Goal: Information Seeking & Learning: Learn about a topic

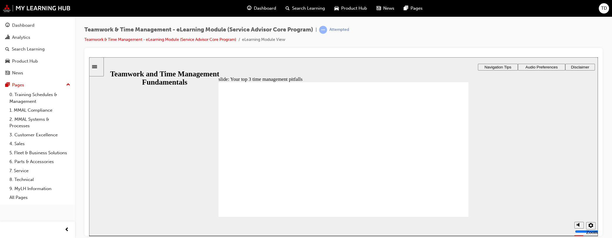
type textarea "3"
type textarea "7"
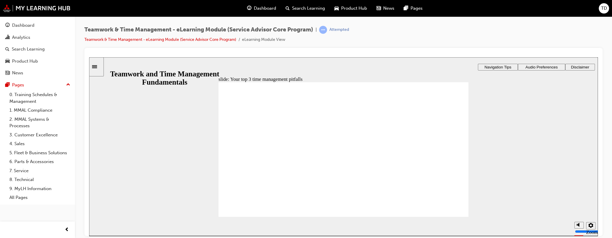
type textarea "7"
type textarea "8"
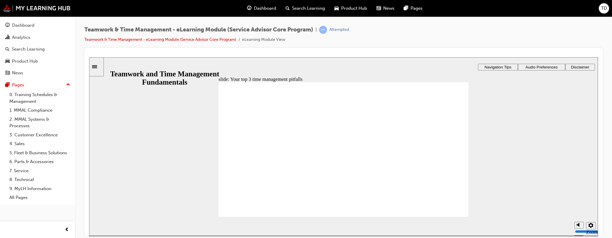
type textarea "8"
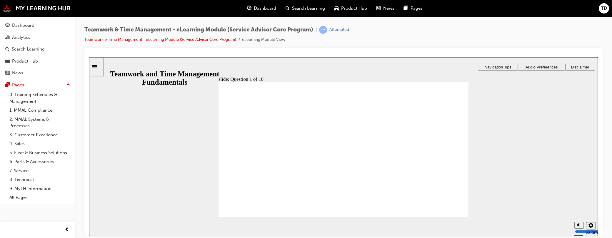
checkbox input "true"
drag, startPoint x: 235, startPoint y: 141, endPoint x: 238, endPoint y: 140, distance: 3.2
checkbox input "true"
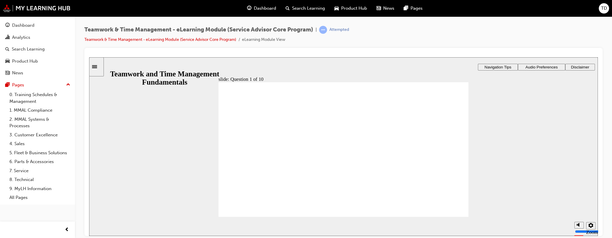
checkbox input "true"
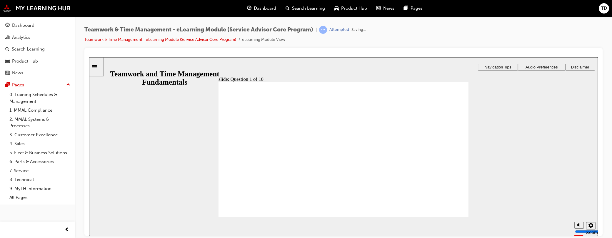
radio input "true"
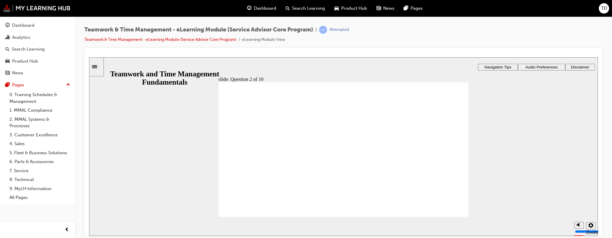
radio input "false"
radio input "true"
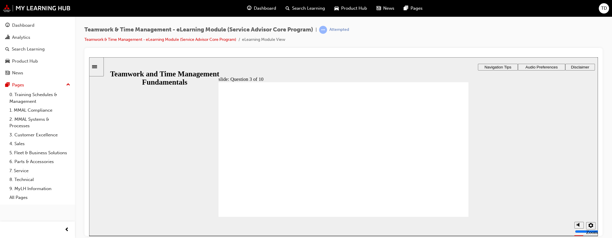
radio input "true"
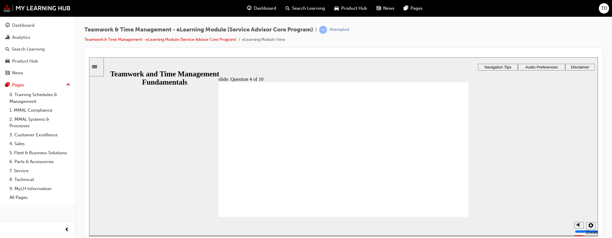
radio input "true"
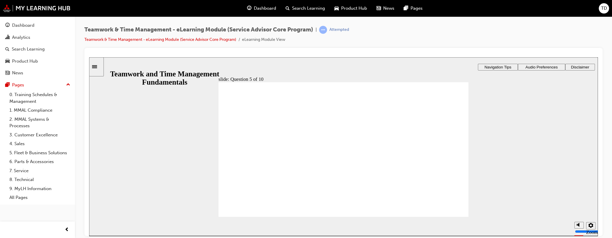
checkbox input "true"
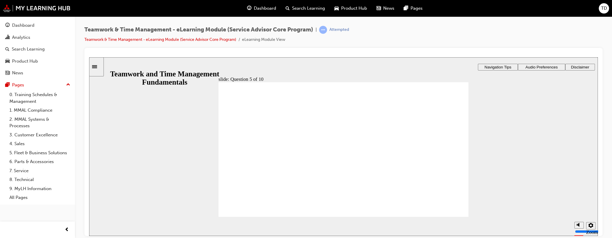
checkbox input "true"
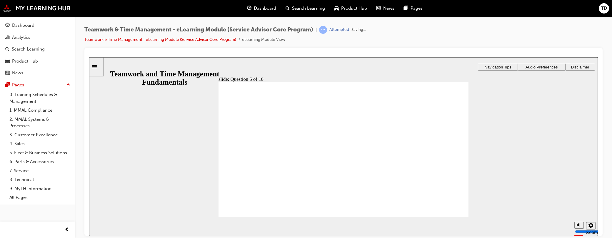
radio input "true"
drag, startPoint x: 333, startPoint y: 172, endPoint x: 347, endPoint y: 171, distance: 13.9
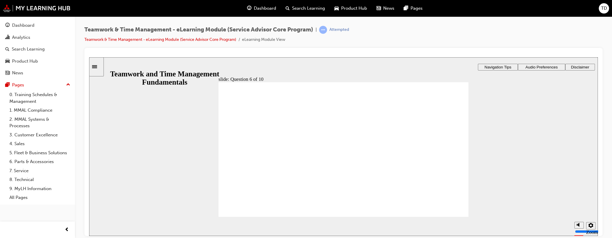
checkbox input "true"
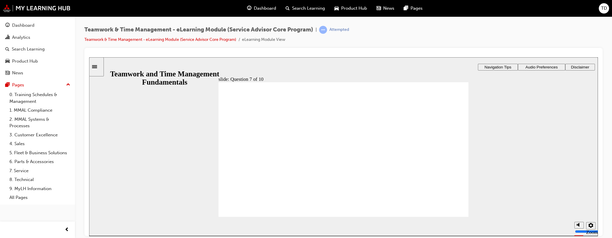
checkbox input "true"
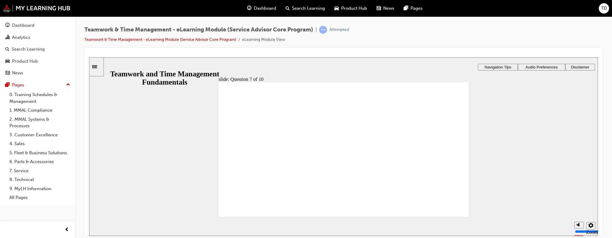
radio input "true"
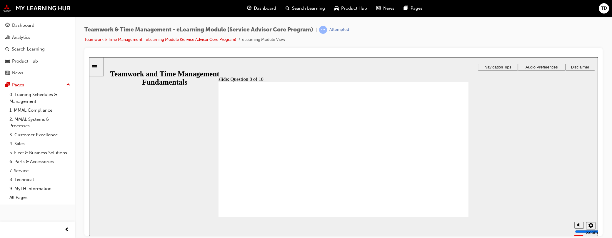
checkbox input "true"
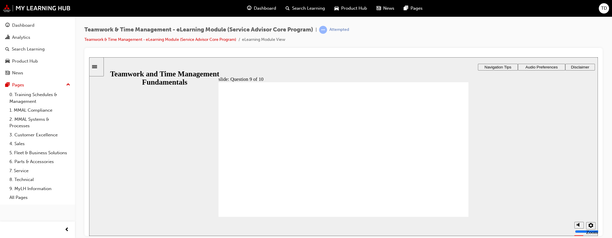
checkbox input "true"
drag, startPoint x: 235, startPoint y: 161, endPoint x: 235, endPoint y: 169, distance: 7.6
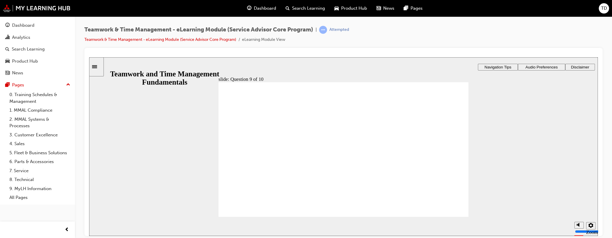
checkbox input "true"
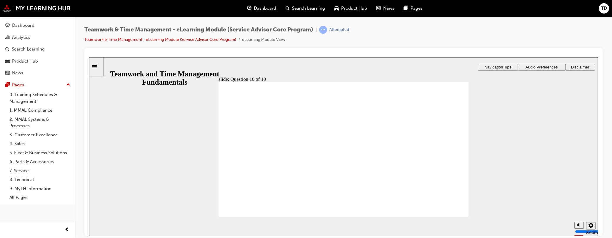
radio input "true"
radio input "false"
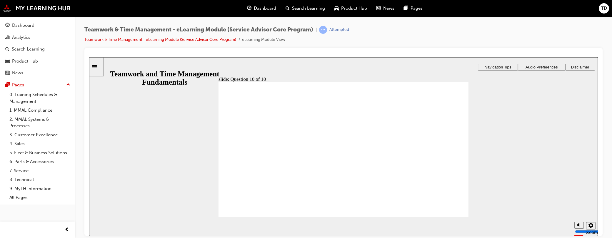
radio input "true"
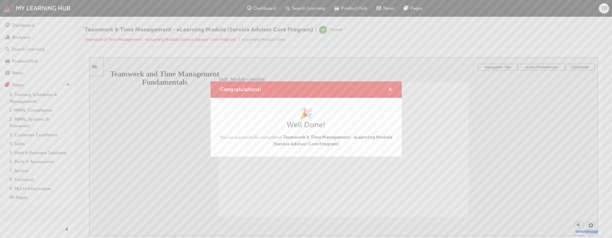
click at [389, 91] on span "cross-icon" at bounding box center [390, 89] width 4 height 5
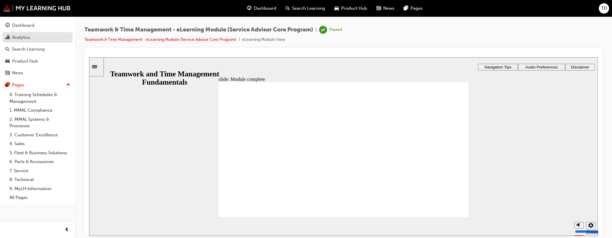
click at [16, 35] on div "Analytics" at bounding box center [21, 37] width 18 height 7
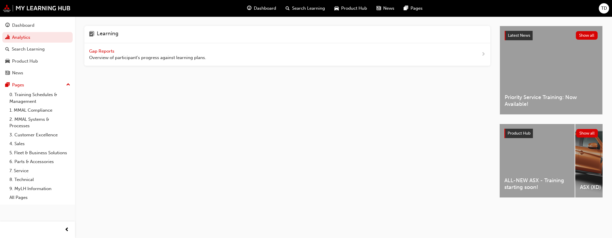
click at [110, 53] on span "Gap Reports" at bounding box center [102, 51] width 26 height 5
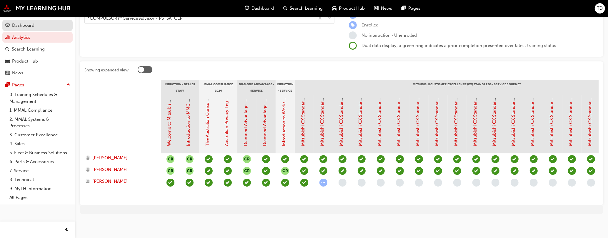
drag, startPoint x: 26, startPoint y: 25, endPoint x: 37, endPoint y: 26, distance: 10.6
click at [26, 25] on div "Dashboard" at bounding box center [23, 25] width 22 height 7
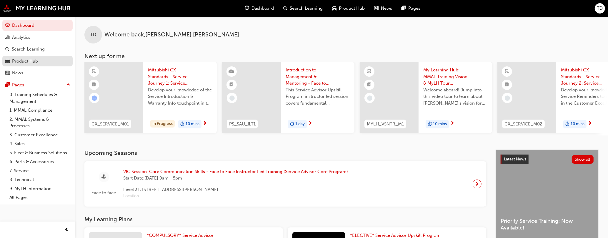
click at [38, 58] on div "Product Hub" at bounding box center [25, 61] width 26 height 7
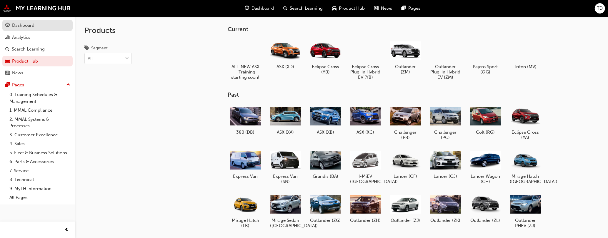
click at [35, 27] on div "Dashboard" at bounding box center [37, 25] width 64 height 7
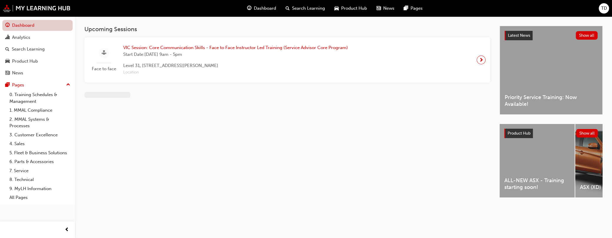
click at [33, 27] on link "Dashboard" at bounding box center [37, 25] width 70 height 11
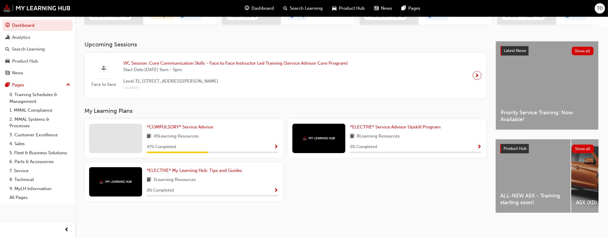
scroll to position [112, 0]
